Goal: Information Seeking & Learning: Learn about a topic

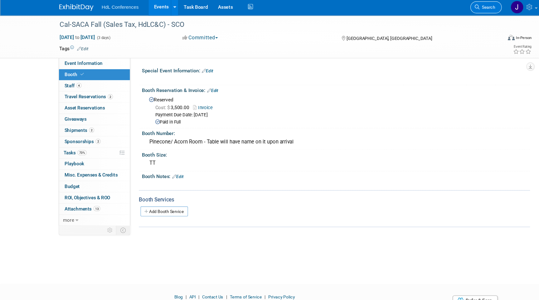
click at [448, 9] on span "Search" at bounding box center [445, 8] width 14 height 5
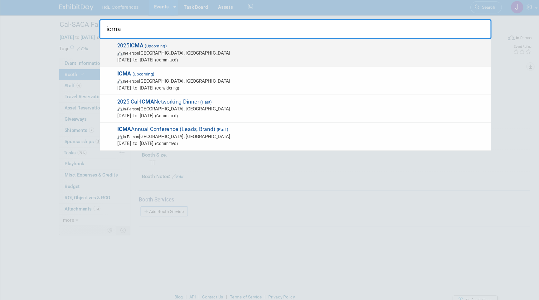
type input "icma"
click at [305, 49] on span "In-Person [GEOGRAPHIC_DATA], [GEOGRAPHIC_DATA]" at bounding box center [276, 50] width 338 height 6
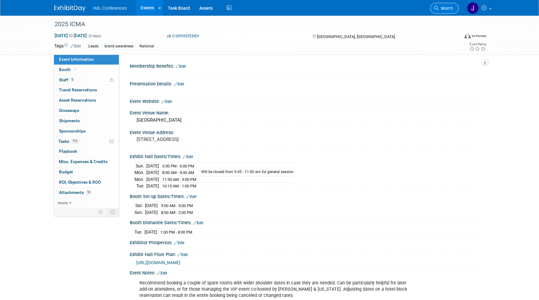
click at [448, 10] on span "Search" at bounding box center [445, 8] width 14 height 5
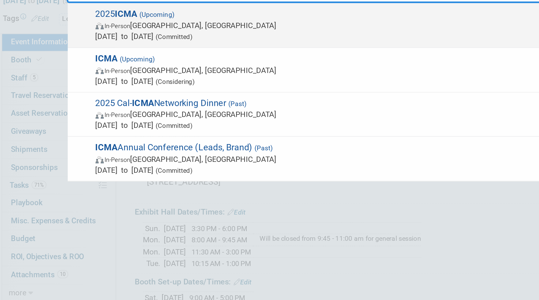
type input "icma"
click at [130, 46] on strong "ICMA" at bounding box center [125, 43] width 13 height 6
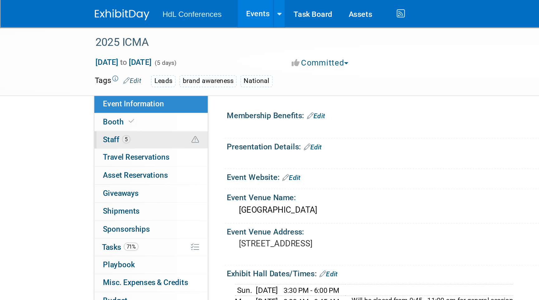
click at [81, 79] on link "5 Staff 5" at bounding box center [86, 80] width 65 height 10
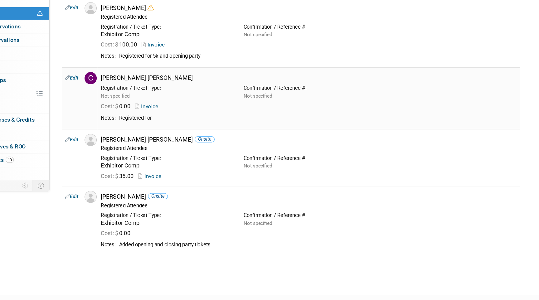
scroll to position [59, 0]
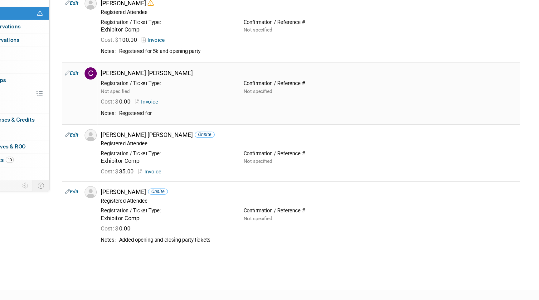
click at [199, 147] on link "Invoice" at bounding box center [195, 147] width 20 height 5
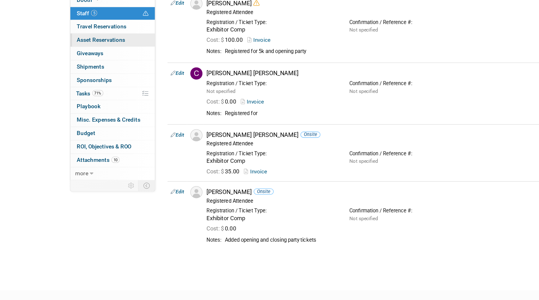
click at [73, 95] on link "0 Asset Reservations 0" at bounding box center [86, 100] width 65 height 10
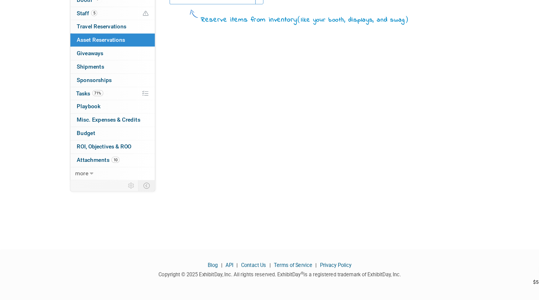
click at [75, 101] on span "Asset Reservations 0" at bounding box center [77, 100] width 37 height 5
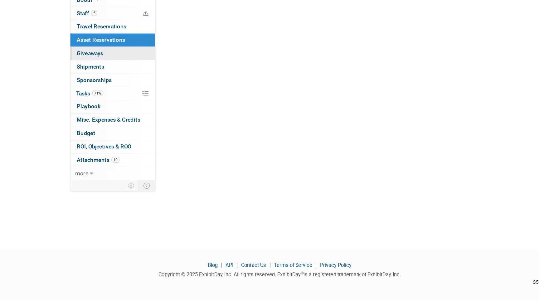
click at [79, 112] on span "Giveaways 0" at bounding box center [69, 110] width 20 height 5
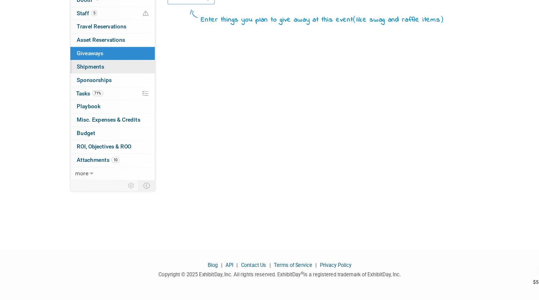
click at [84, 123] on link "0 Shipments 0" at bounding box center [86, 121] width 65 height 10
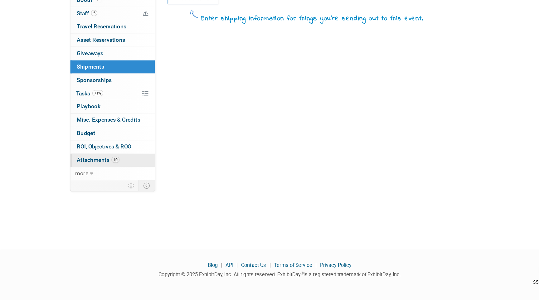
click at [85, 189] on link "10 Attachments 10" at bounding box center [86, 193] width 65 height 10
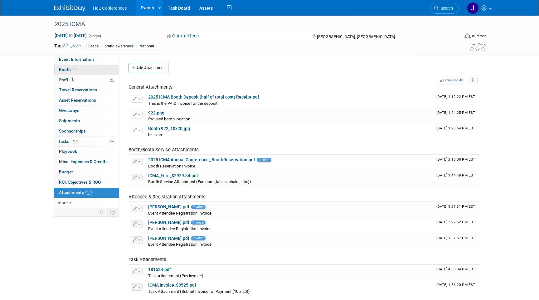
click at [71, 73] on link "Booth" at bounding box center [86, 70] width 65 height 10
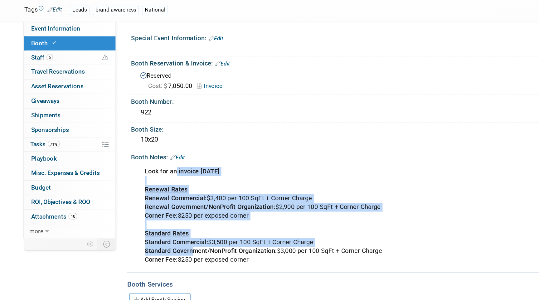
drag, startPoint x: 161, startPoint y: 159, endPoint x: 173, endPoint y: 217, distance: 59.4
click at [173, 217] on div "Look for an invoice November 2024 Renewal Rates Renewal Commercial: $3,400 per …" at bounding box center [275, 191] width 281 height 75
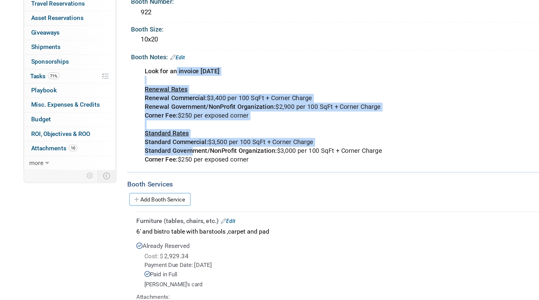
scroll to position [28, 0]
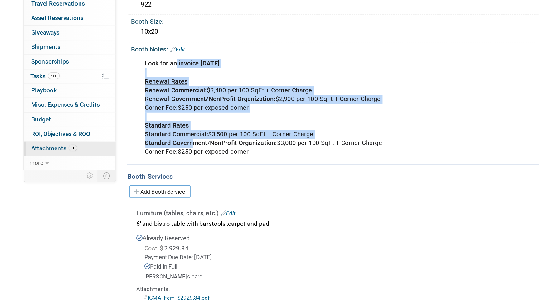
click at [93, 193] on link "10 Attachments 10" at bounding box center [86, 193] width 65 height 10
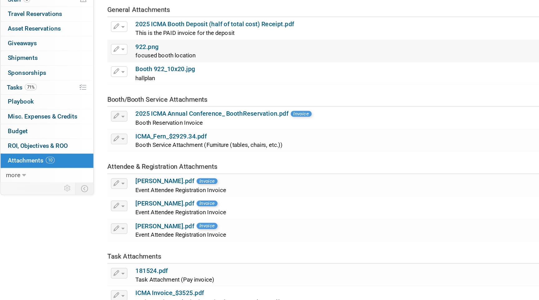
scroll to position [31, 0]
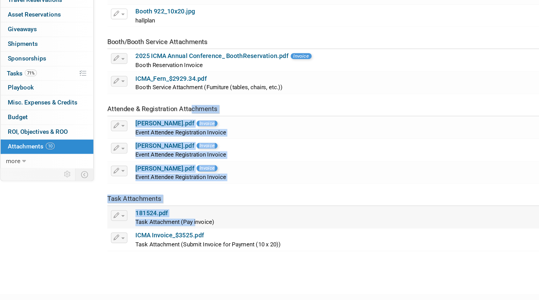
drag, startPoint x: 186, startPoint y: 167, endPoint x: 190, endPoint y: 244, distance: 77.4
click at [190, 244] on tbody "General Attachments Download Change Description Delete Attachment 2025 ICMA Boo…" at bounding box center [303, 160] width 351 height 212
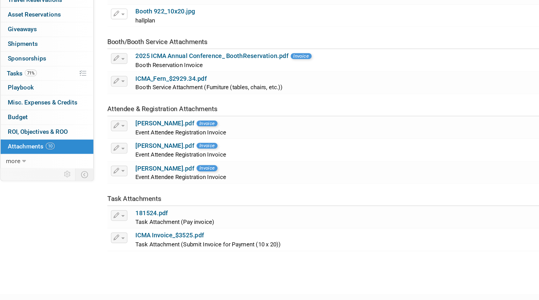
click at [208, 275] on div "2025 ICMA Oct 25, 2025 to Oct 29, 2025 (5 days) Oct 25, 2025 to Oct 29, 2025 Co…" at bounding box center [269, 134] width 539 height 299
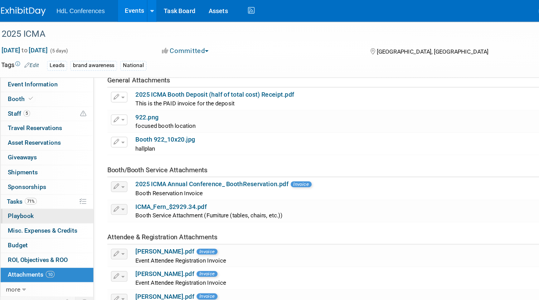
scroll to position [0, 0]
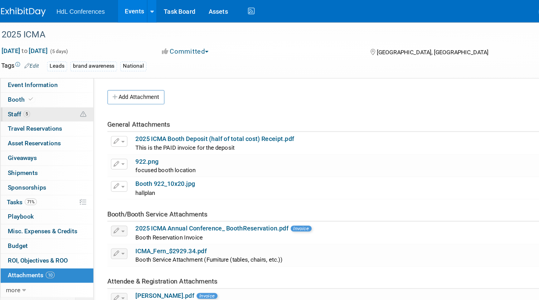
click at [82, 78] on link "5 Staff 5" at bounding box center [86, 80] width 65 height 10
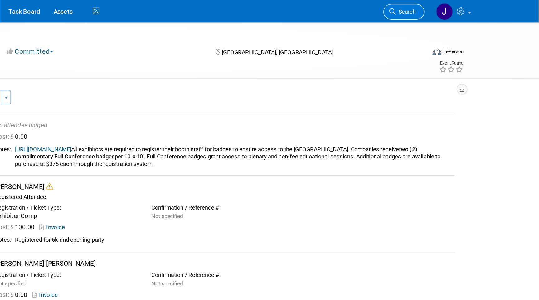
click at [447, 13] on link "Search" at bounding box center [444, 8] width 29 height 11
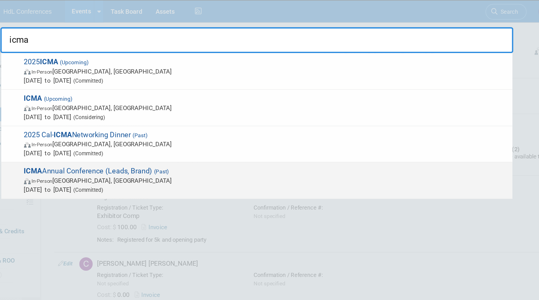
type input "icma"
click at [151, 121] on span "ICMA Annual Conference (Leads, Brand) (Past) In-Person Pittsburgh, PA Sep 21, 2…" at bounding box center [275, 126] width 340 height 19
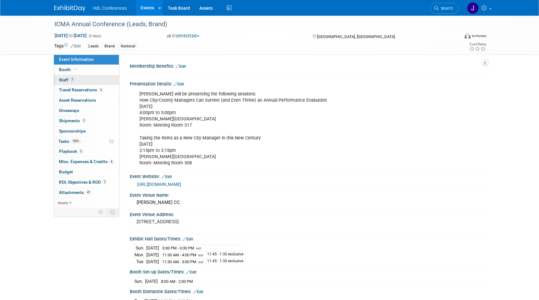
click at [98, 83] on link "7 Staff 7" at bounding box center [86, 80] width 65 height 10
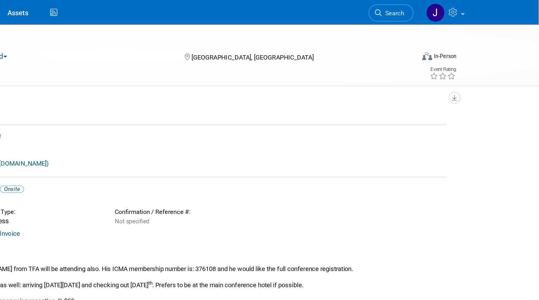
click at [440, 13] on li "Search" at bounding box center [444, 7] width 29 height 15
click at [445, 6] on link "Search" at bounding box center [444, 8] width 29 height 11
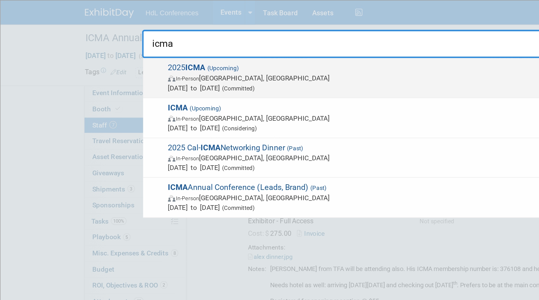
type input "icma"
click at [131, 51] on span "In-Person Tampa, FL" at bounding box center [276, 50] width 338 height 6
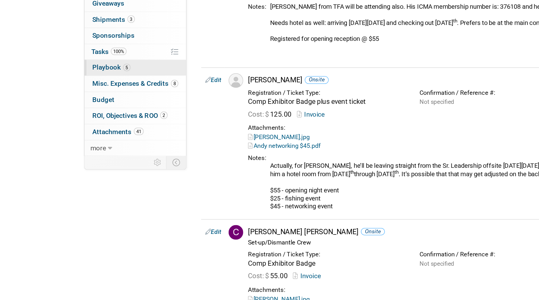
scroll to position [59, 0]
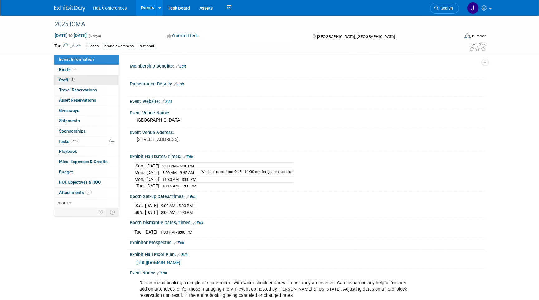
click at [82, 77] on link "5 Staff 5" at bounding box center [86, 80] width 65 height 10
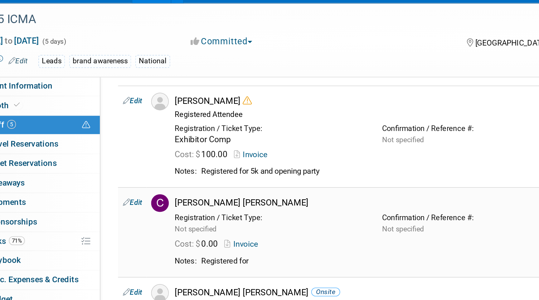
scroll to position [36, 0]
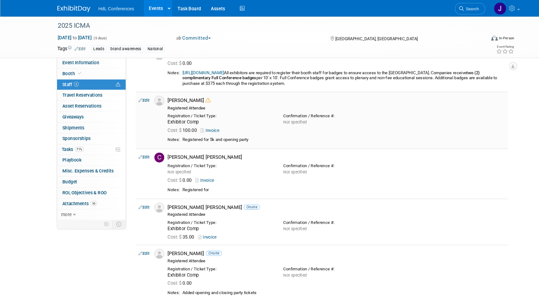
click at [203, 123] on link "Invoice" at bounding box center [200, 123] width 20 height 5
click at [75, 190] on link "10 Attachments 10" at bounding box center [86, 193] width 65 height 10
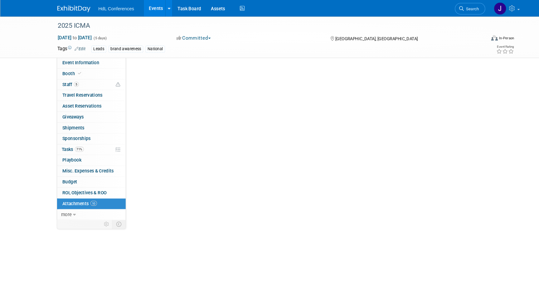
scroll to position [0, 0]
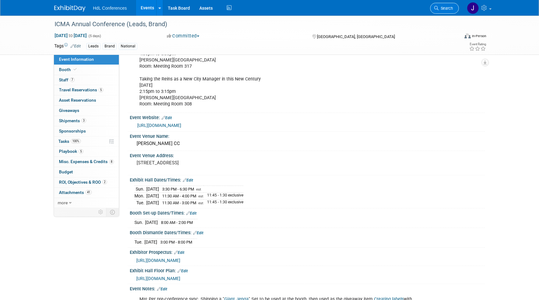
click at [447, 9] on span "Search" at bounding box center [445, 8] width 14 height 5
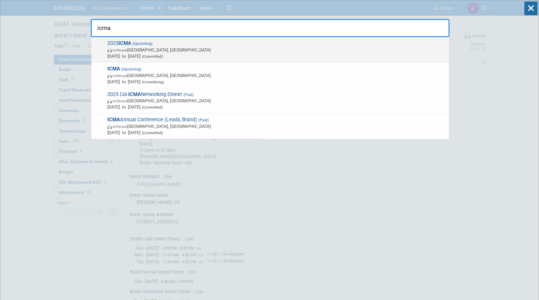
type input "icma"
click at [143, 44] on span "(Upcoming)" at bounding box center [141, 43] width 21 height 4
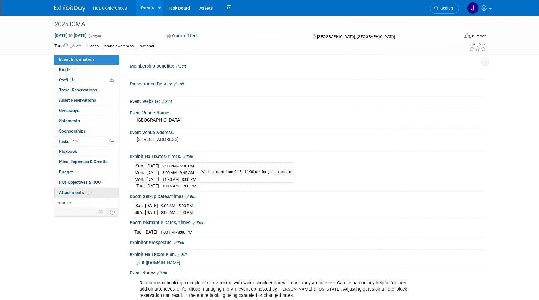
click at [76, 194] on span "Attachments 10" at bounding box center [75, 192] width 33 height 5
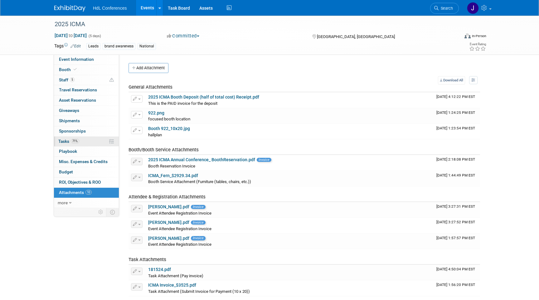
click at [94, 139] on link "71% Tasks 71%" at bounding box center [86, 142] width 65 height 10
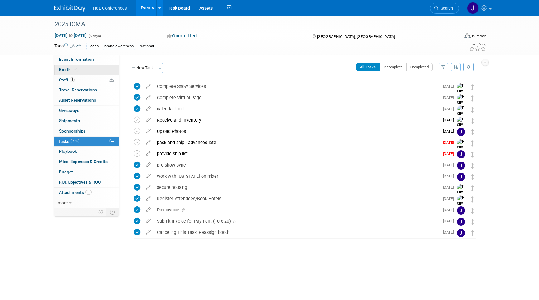
click at [88, 74] on link "Booth" at bounding box center [86, 70] width 65 height 10
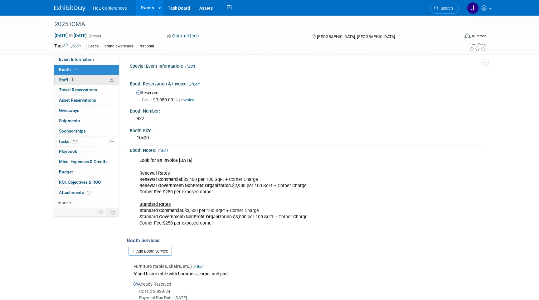
click at [92, 79] on link "5 Staff 5" at bounding box center [86, 80] width 65 height 10
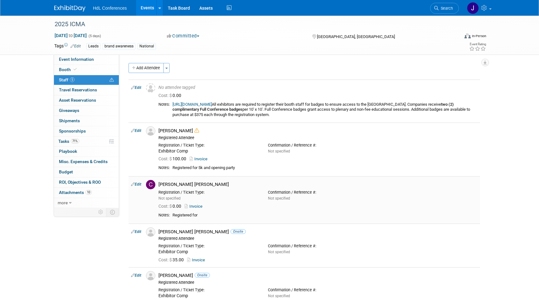
click at [197, 207] on link "Invoice" at bounding box center [195, 206] width 20 height 5
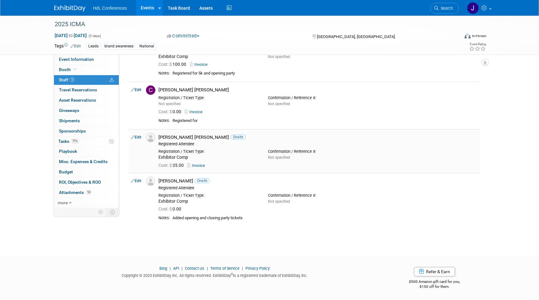
click at [201, 165] on link "Invoice" at bounding box center [197, 165] width 20 height 5
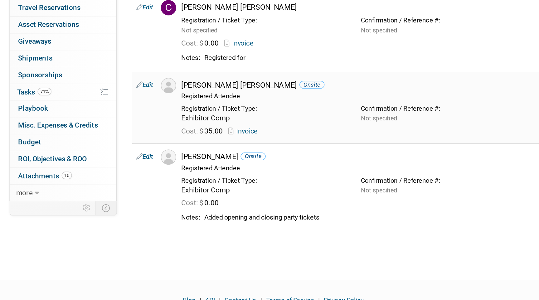
scroll to position [94, 0]
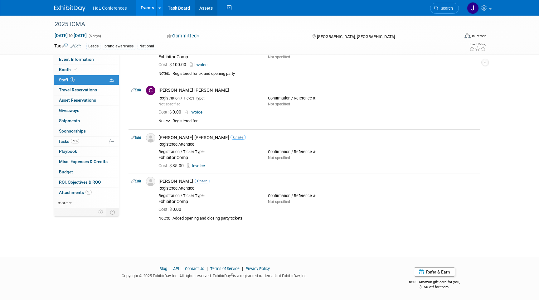
click at [202, 7] on link "Assets" at bounding box center [206, 8] width 23 height 16
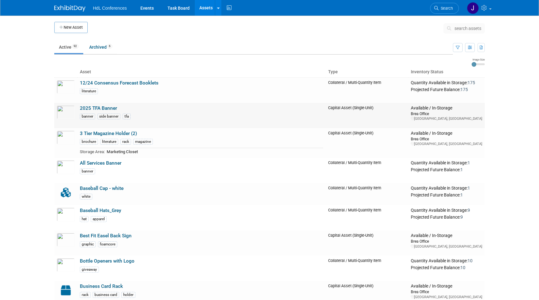
click at [107, 104] on td "2025 TFA Banner banner side banner tfa" at bounding box center [201, 115] width 248 height 25
click at [108, 107] on link "2025 TFA Banner" at bounding box center [98, 108] width 37 height 6
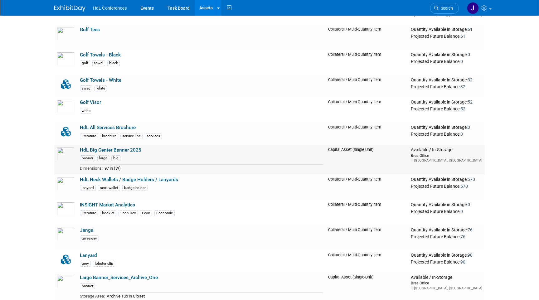
click at [134, 149] on link "HdL Big Center Banner 2025" at bounding box center [110, 150] width 61 height 6
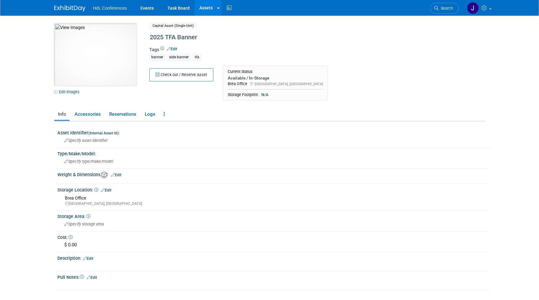
click at [98, 56] on img at bounding box center [95, 54] width 82 height 62
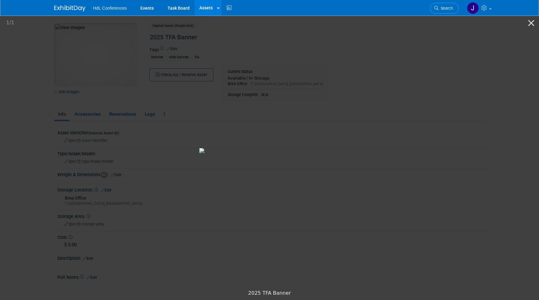
click at [43, 55] on picture at bounding box center [269, 151] width 539 height 272
click at [510, 40] on picture at bounding box center [269, 151] width 539 height 272
click at [452, 12] on link "Search" at bounding box center [444, 8] width 29 height 11
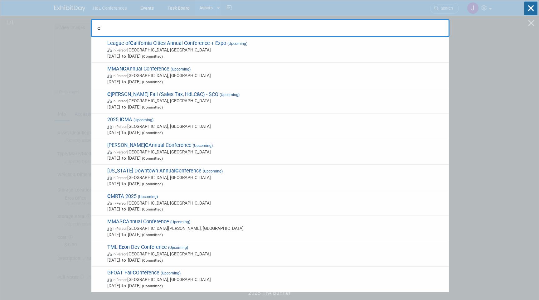
type input "c"
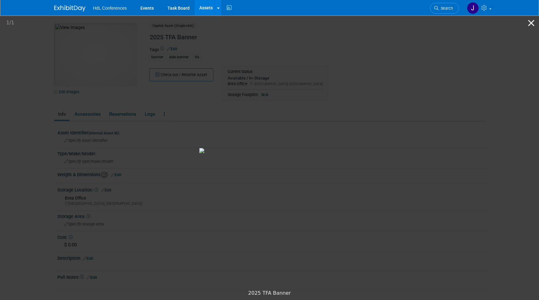
click at [529, 25] on button "Close gallery" at bounding box center [531, 23] width 16 height 15
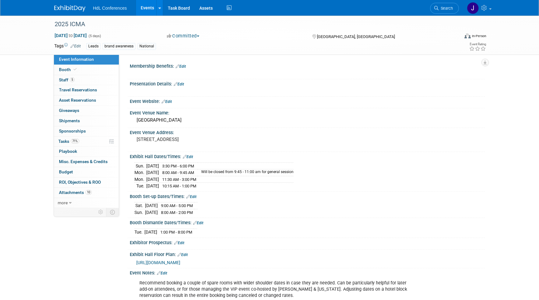
scroll to position [70, 0]
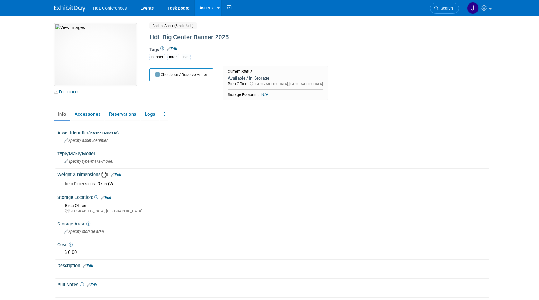
click at [67, 12] on div "HdL Conferences Events Task Board Assets New Asset Search Assets" at bounding box center [269, 8] width 430 height 16
click at [67, 9] on img at bounding box center [69, 8] width 31 height 6
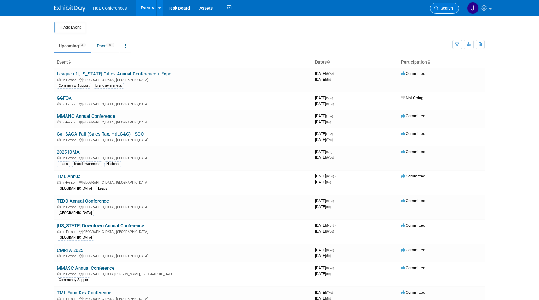
click at [446, 6] on link "Search" at bounding box center [444, 8] width 29 height 11
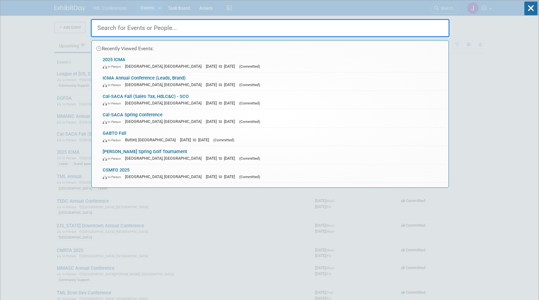
click at [238, 7] on div "Recently Viewed Events: 2025 ICMA In-Person Tampa, FL Oct 25, 2025 to Oct 29, 2…" at bounding box center [270, 93] width 359 height 187
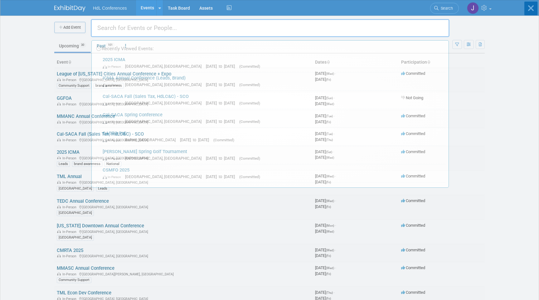
click at [189, 7] on body "HdL Conferences Events Add Event Bulk Upload Events Shareable Event Boards Rece…" at bounding box center [269, 150] width 539 height 300
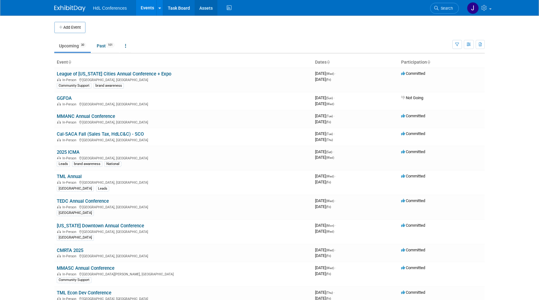
click at [202, 7] on link "Assets" at bounding box center [206, 8] width 23 height 16
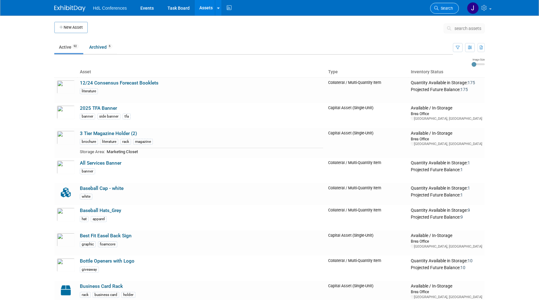
click at [438, 9] on span "Search" at bounding box center [445, 8] width 14 height 5
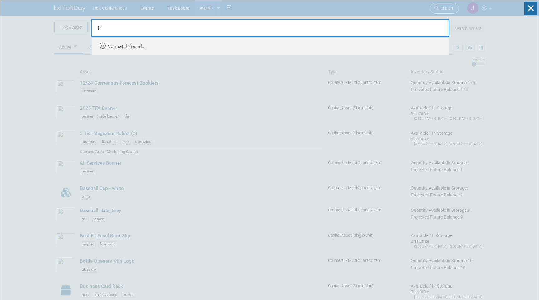
type input "t"
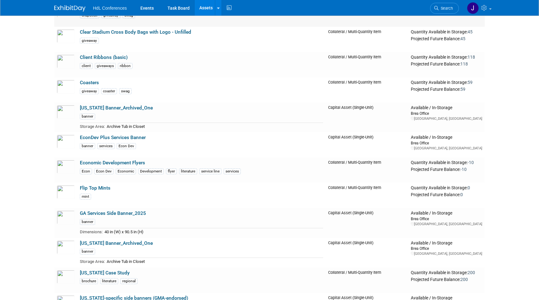
scroll to position [2182, 0]
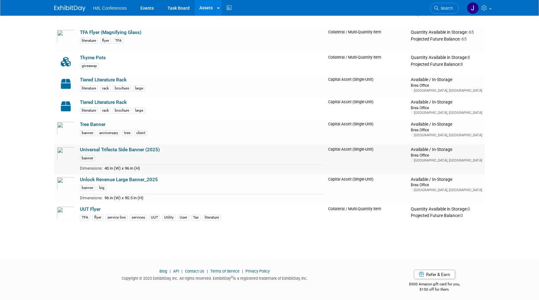
click at [142, 147] on link "Universal Trifecta Side Banner (2025)" at bounding box center [120, 150] width 80 height 6
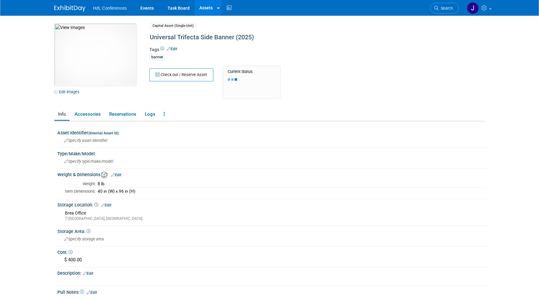
click at [137, 149] on div "Type/Make/Model:" at bounding box center [273, 153] width 432 height 8
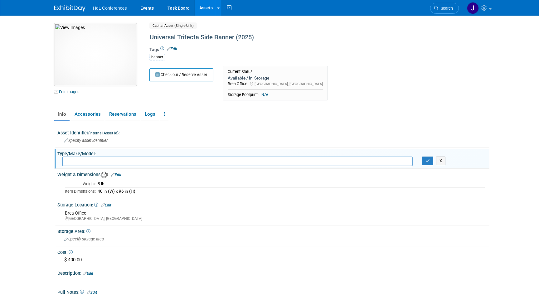
click at [91, 29] on img at bounding box center [95, 54] width 82 height 62
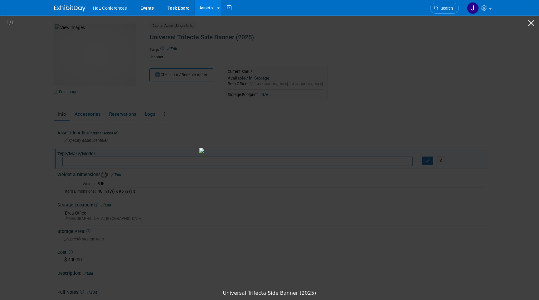
click at [44, 79] on picture at bounding box center [269, 151] width 539 height 272
click at [523, 26] on div "1 / 1" at bounding box center [269, 23] width 539 height 15
click at [530, 26] on button "Close gallery" at bounding box center [531, 23] width 16 height 15
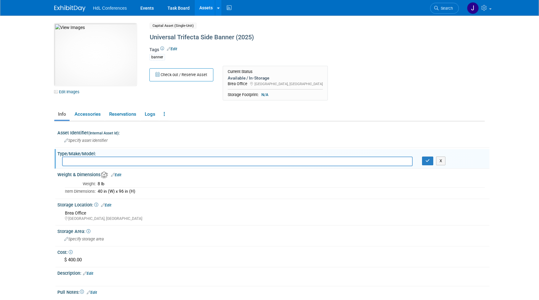
click at [67, 12] on div "HdL Conferences Events Task Board Assets New Asset Search Assets" at bounding box center [269, 8] width 430 height 16
click at [65, 9] on img at bounding box center [69, 8] width 31 height 6
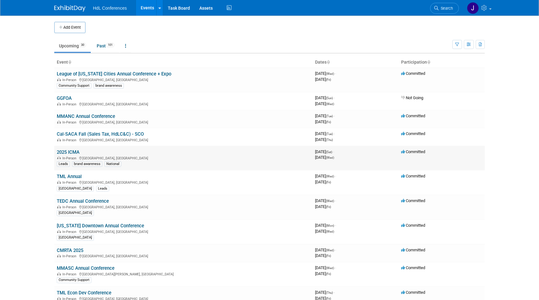
click at [70, 152] on link "2025 ICMA" at bounding box center [68, 152] width 23 height 6
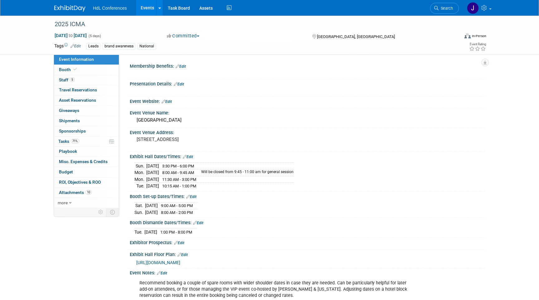
scroll to position [56, 0]
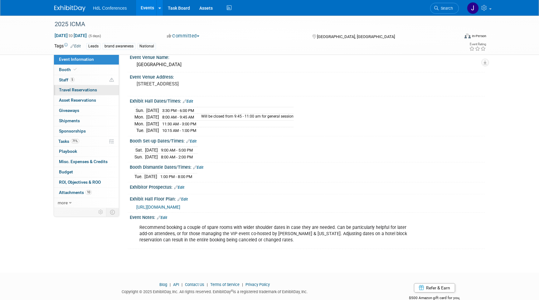
click at [93, 89] on span "Travel Reservations 0" at bounding box center [78, 89] width 38 height 5
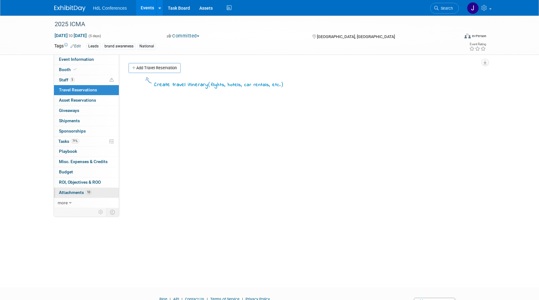
click at [95, 197] on link "10 Attachments 10" at bounding box center [86, 193] width 65 height 10
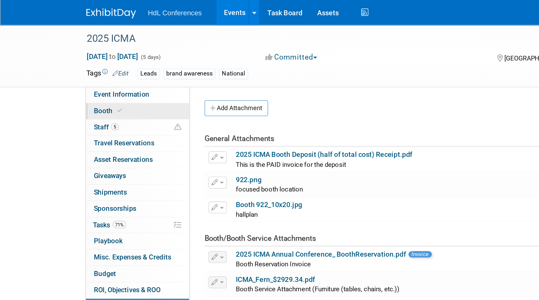
click at [80, 72] on link "Booth" at bounding box center [86, 70] width 65 height 10
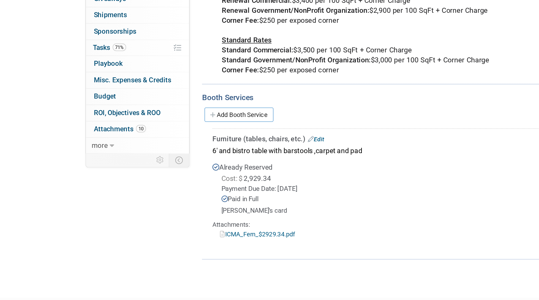
scroll to position [74, 0]
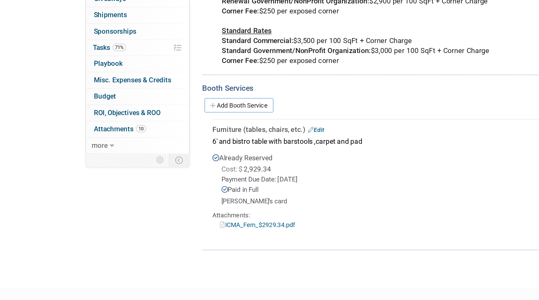
click at [174, 251] on link "ICMA_Fern_$2929.34.pdf" at bounding box center [161, 252] width 47 height 5
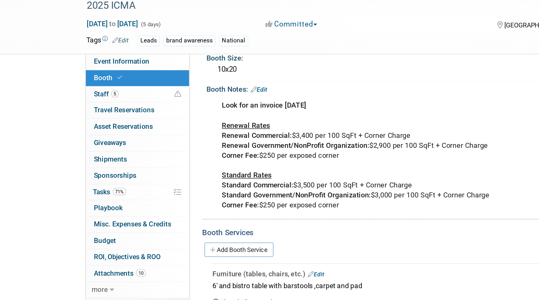
scroll to position [46, 0]
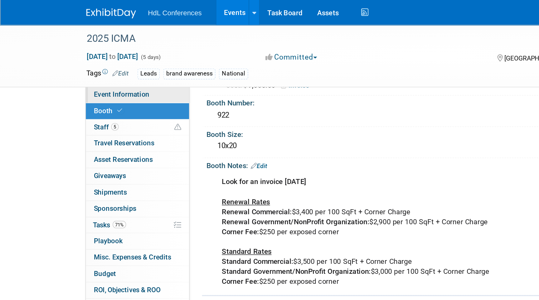
click at [81, 56] on link "Event Information" at bounding box center [86, 60] width 65 height 10
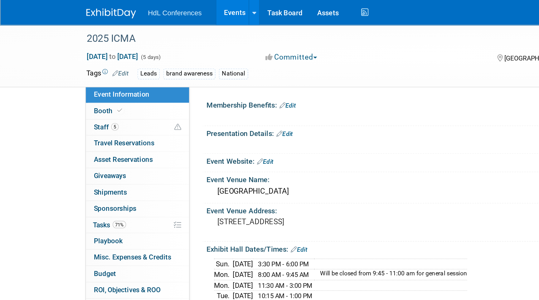
click at [63, 4] on link at bounding box center [73, 5] width 39 height 5
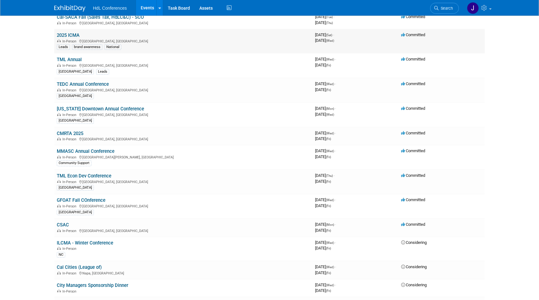
scroll to position [167, 0]
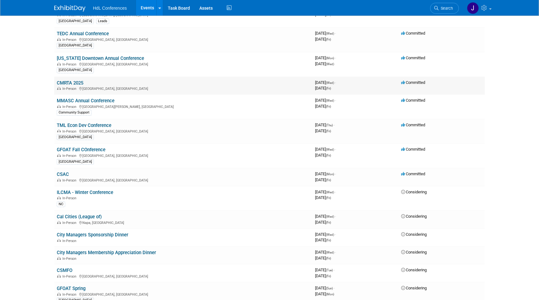
click at [75, 78] on td "CMRTA 2025 In-Person [GEOGRAPHIC_DATA], [GEOGRAPHIC_DATA]" at bounding box center [183, 86] width 258 height 18
click at [77, 81] on link "CMRTA 2025" at bounding box center [70, 83] width 27 height 6
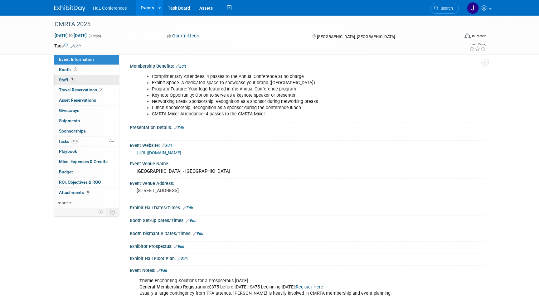
click at [84, 80] on link "7 Staff 7" at bounding box center [86, 80] width 65 height 10
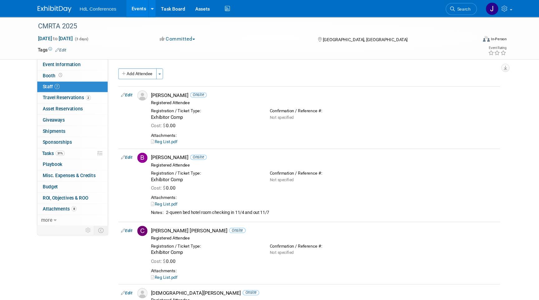
click at [74, 4] on link at bounding box center [73, 5] width 39 height 5
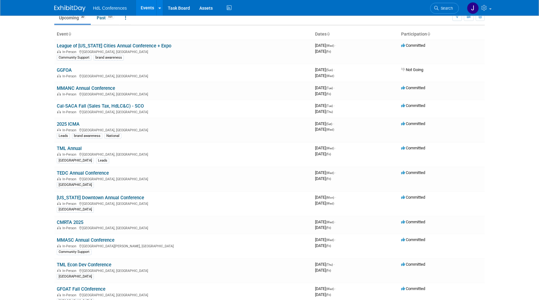
scroll to position [43, 0]
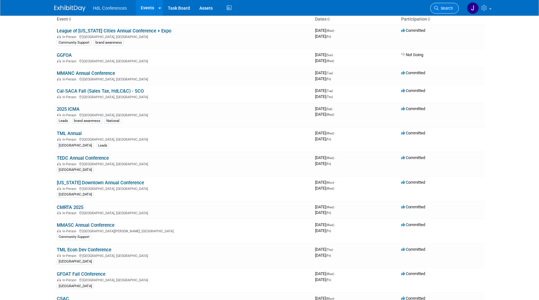
click at [434, 8] on icon at bounding box center [436, 8] width 4 height 4
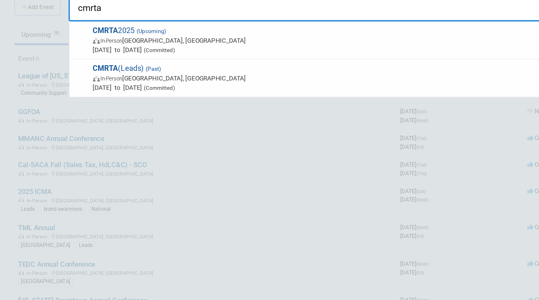
type input "cmrta"
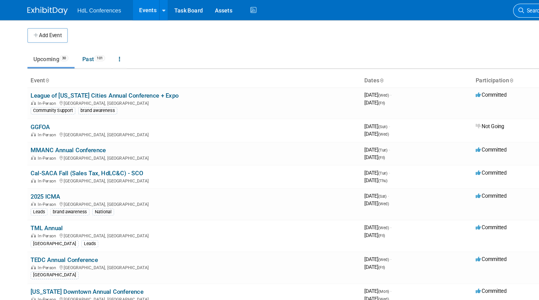
click at [446, 8] on span "Search" at bounding box center [445, 8] width 14 height 5
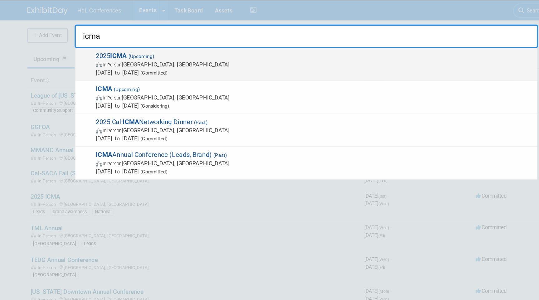
type input "icma"
click at [132, 42] on span "(Upcoming)" at bounding box center [141, 43] width 21 height 4
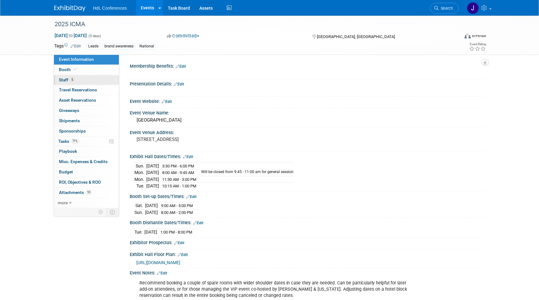
click at [76, 83] on link "5 Staff 5" at bounding box center [86, 80] width 65 height 10
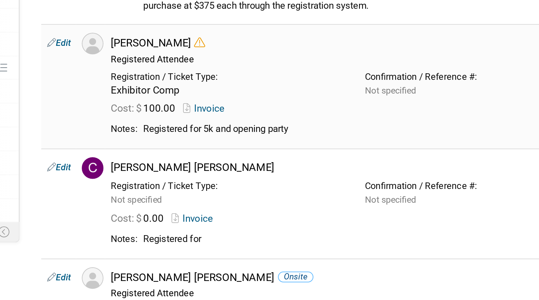
click at [203, 160] on link "Invoice" at bounding box center [200, 159] width 20 height 5
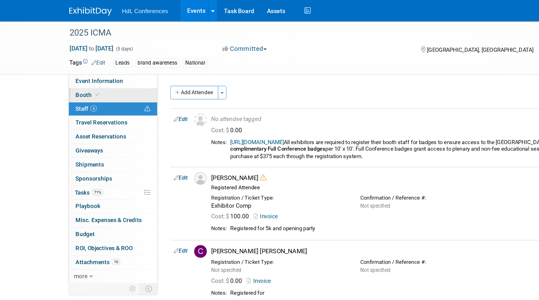
click at [82, 71] on link "Booth" at bounding box center [86, 70] width 65 height 10
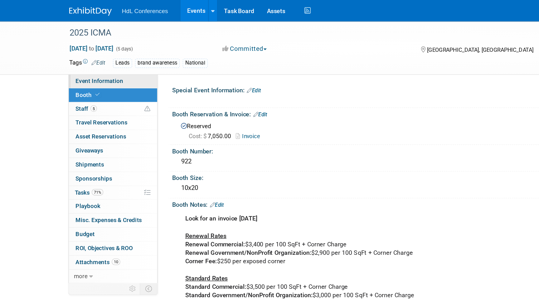
click at [100, 59] on link "Event Information" at bounding box center [86, 60] width 65 height 10
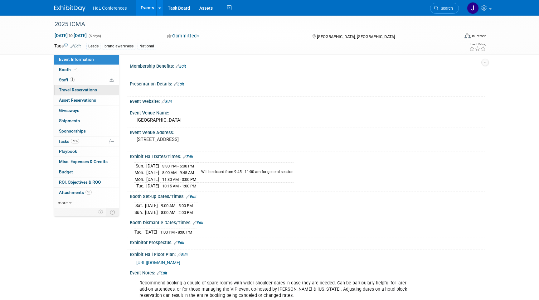
click at [91, 86] on link "0 Travel Reservations 0" at bounding box center [86, 90] width 65 height 10
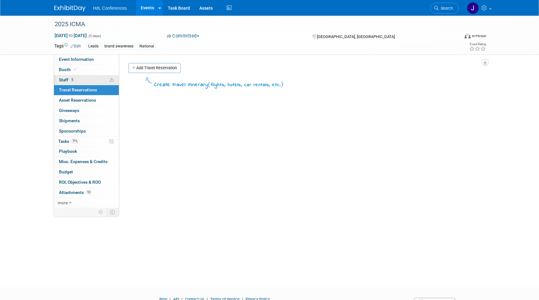
click at [85, 78] on link "5 Staff 5" at bounding box center [86, 80] width 65 height 10
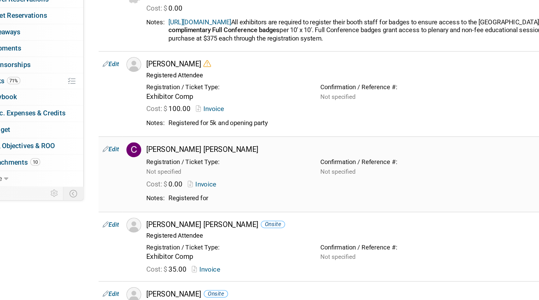
click at [200, 206] on link "Invoice" at bounding box center [195, 206] width 20 height 5
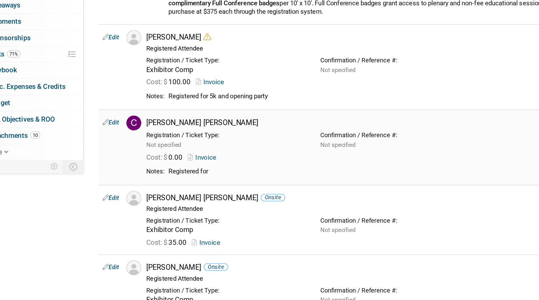
scroll to position [32, 0]
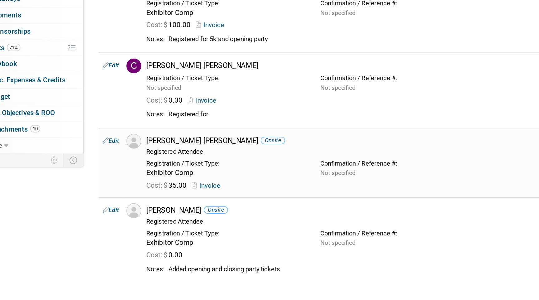
click at [197, 228] on link "Invoice" at bounding box center [197, 228] width 20 height 5
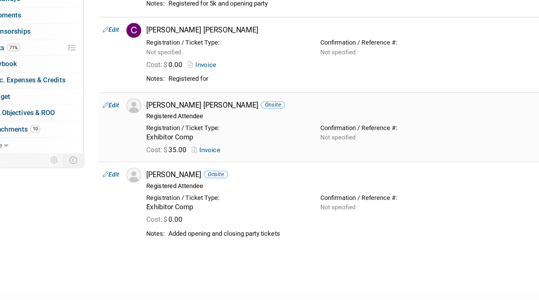
scroll to position [60, 0]
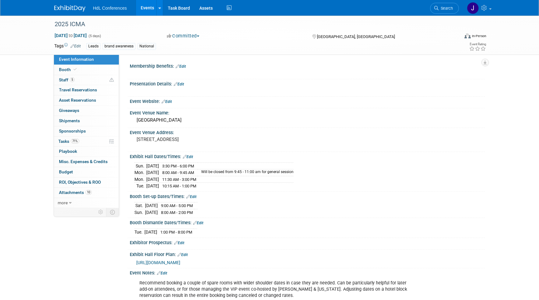
click at [71, 12] on div "HdL Conferences Events Add Event Bulk Upload Events Shareable Event Boards Rece…" at bounding box center [269, 8] width 430 height 16
click at [69, 9] on img at bounding box center [69, 8] width 31 height 6
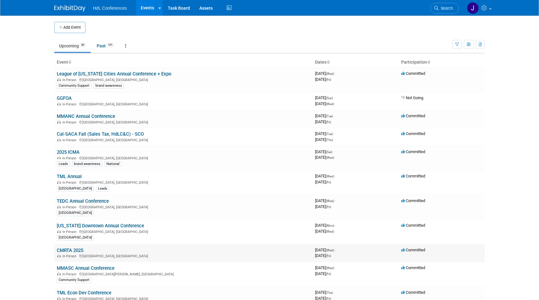
click at [75, 247] on td "CMRTA 2025 In-Person [GEOGRAPHIC_DATA], [GEOGRAPHIC_DATA]" at bounding box center [183, 253] width 258 height 18
click at [68, 252] on link "CMRTA 2025" at bounding box center [70, 251] width 27 height 6
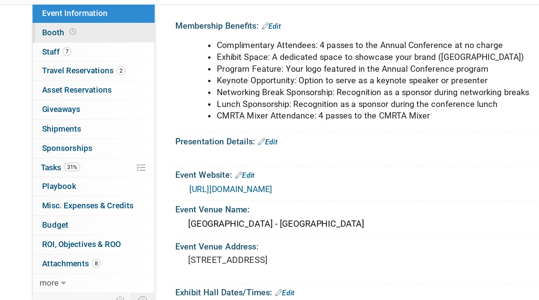
click at [70, 70] on span "Booth" at bounding box center [68, 69] width 19 height 5
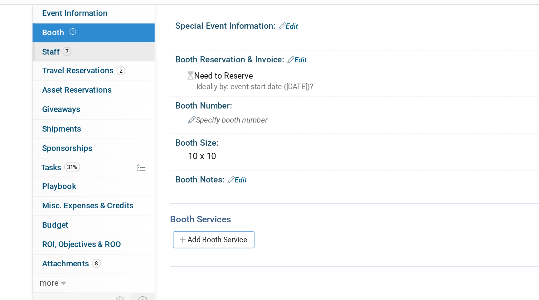
click at [69, 78] on span "Staff 7" at bounding box center [67, 79] width 16 height 5
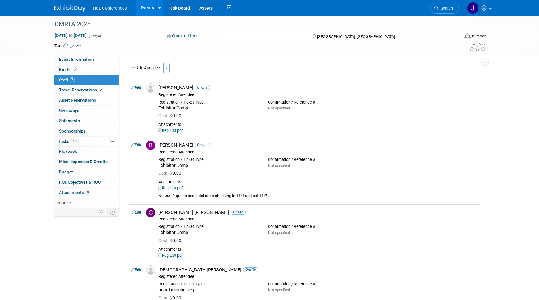
click at [70, 7] on img at bounding box center [69, 8] width 31 height 6
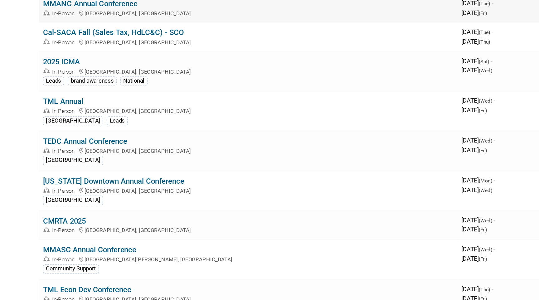
scroll to position [9, 0]
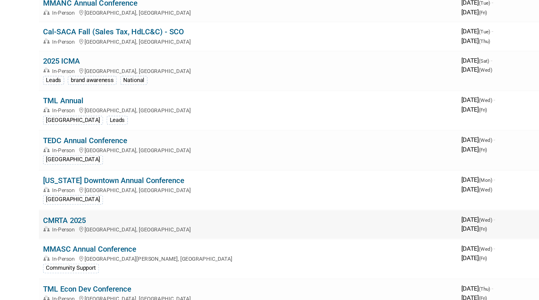
click at [70, 239] on link "CMRTA 2025" at bounding box center [70, 242] width 27 height 6
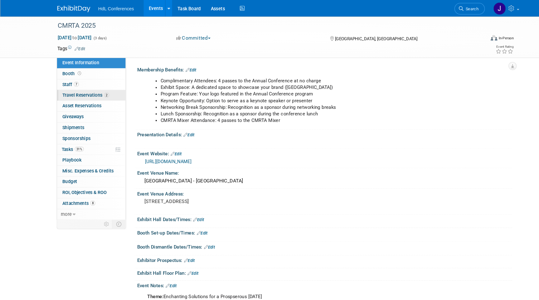
click at [84, 87] on link "2 Travel Reservations 2" at bounding box center [86, 90] width 65 height 10
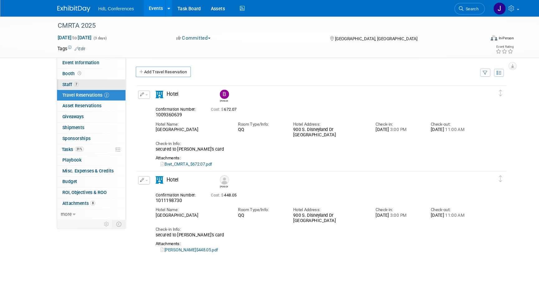
click at [84, 81] on link "7 Staff 7" at bounding box center [86, 80] width 65 height 10
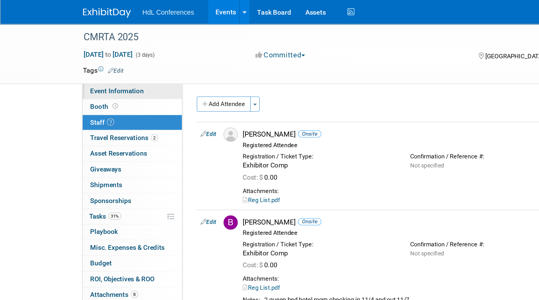
click at [75, 63] on link "Event Information" at bounding box center [86, 60] width 65 height 10
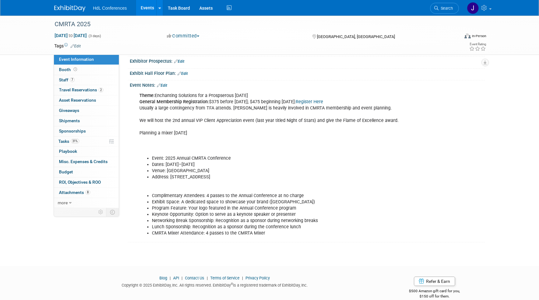
scroll to position [172, 0]
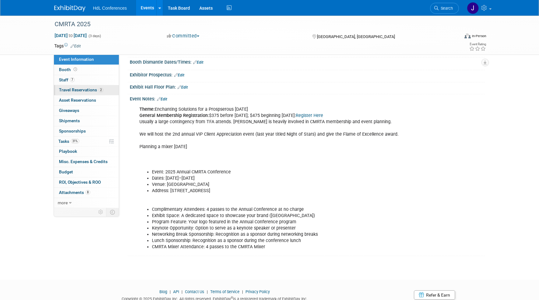
click at [88, 85] on link "2 Travel Reservations 2" at bounding box center [86, 90] width 65 height 10
